Goal: Information Seeking & Learning: Learn about a topic

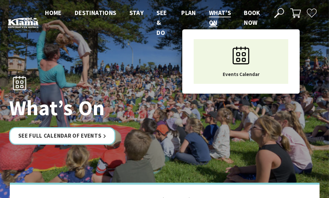
click at [219, 16] on span "What’s On" at bounding box center [220, 18] width 22 height 18
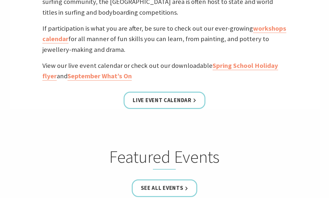
scroll to position [261, 0]
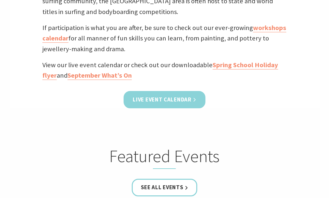
click at [155, 99] on link "Live Event Calendar" at bounding box center [164, 99] width 81 height 17
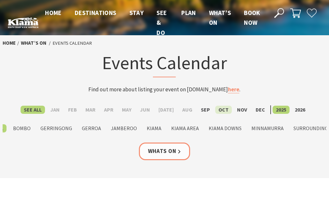
click at [215, 110] on label "Oct" at bounding box center [223, 110] width 17 height 8
click at [0, 0] on input "Oct" at bounding box center [0, 0] width 0 height 0
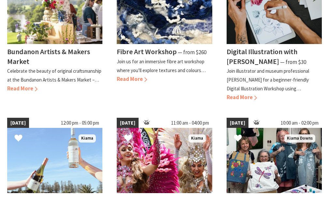
scroll to position [522, 0]
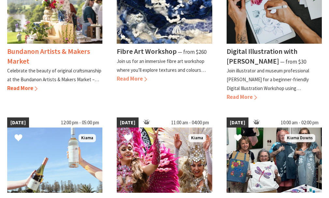
click at [17, 89] on span "Read More" at bounding box center [22, 87] width 30 height 7
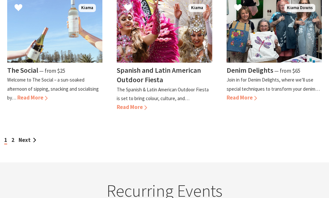
scroll to position [652, 0]
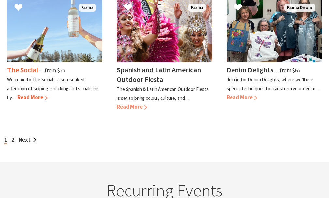
click at [33, 94] on span "Read More" at bounding box center [32, 97] width 30 height 7
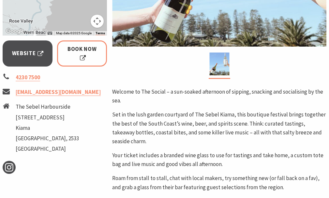
scroll to position [228, 0]
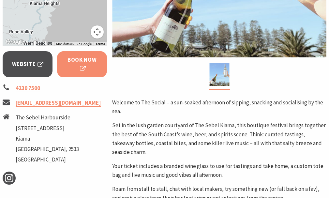
click at [80, 67] on span "Book Now" at bounding box center [82, 64] width 32 height 18
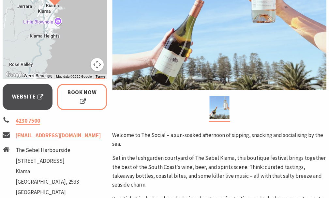
scroll to position [33, 0]
